Goal: Information Seeking & Learning: Learn about a topic

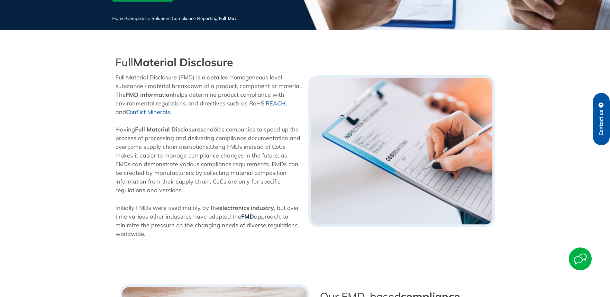
click at [249, 217] on b "FMD" at bounding box center [247, 216] width 13 height 7
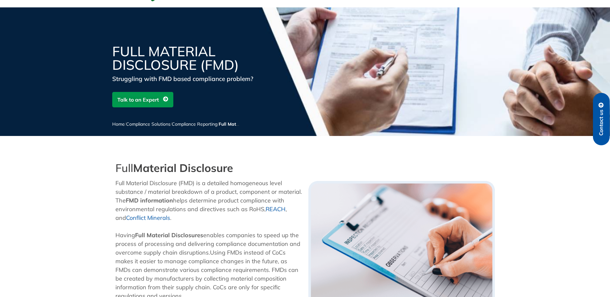
scroll to position [32, 0]
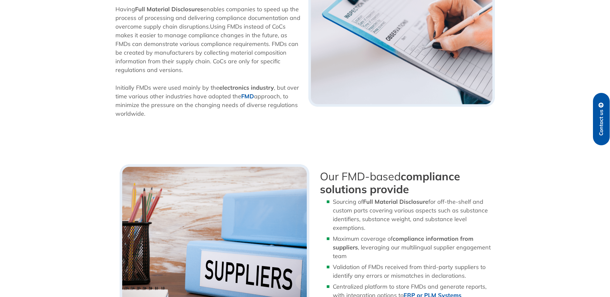
scroll to position [319, 0]
